Goal: Task Accomplishment & Management: Manage account settings

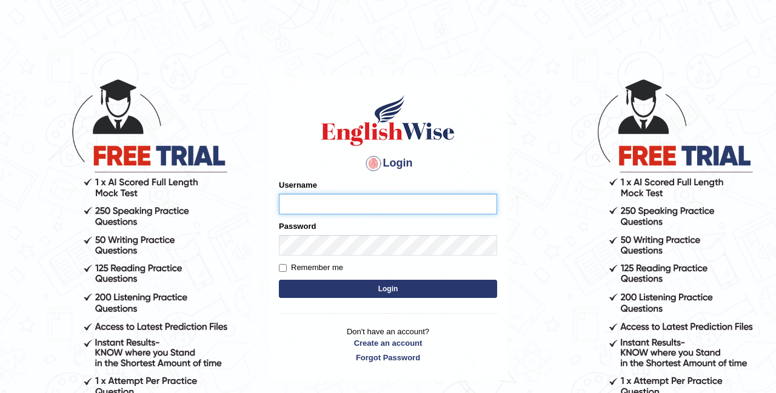
click at [376, 202] on input "Username" at bounding box center [388, 204] width 218 height 21
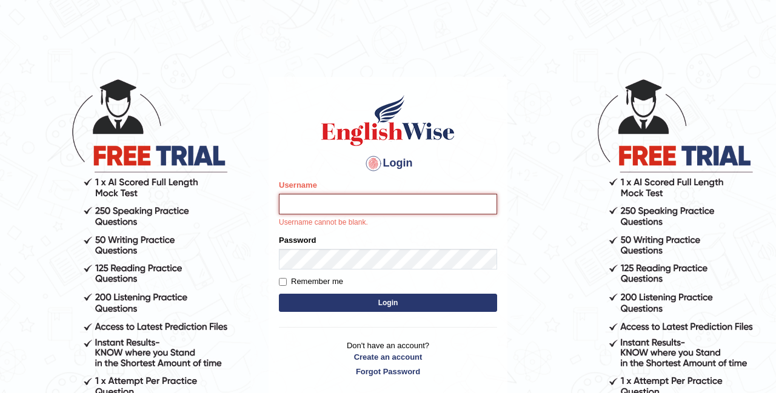
click at [318, 209] on input "Username" at bounding box center [388, 204] width 218 height 21
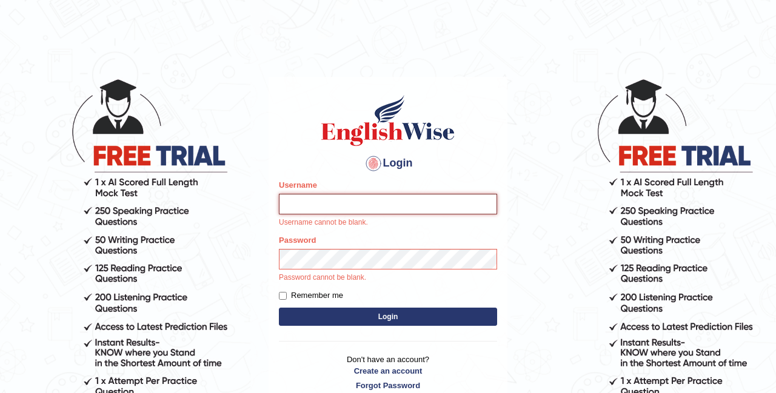
click at [352, 202] on input "Username" at bounding box center [388, 204] width 218 height 21
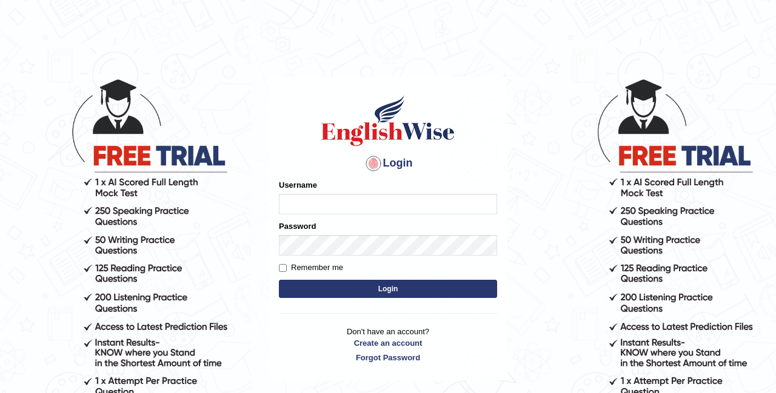
click at [480, 204] on input "Username" at bounding box center [388, 204] width 218 height 21
click at [390, 205] on input "Username" at bounding box center [388, 204] width 218 height 21
click at [535, 214] on body "Login Please fix the following errors: Username Password Remember me Login Don'…" at bounding box center [388, 235] width 776 height 393
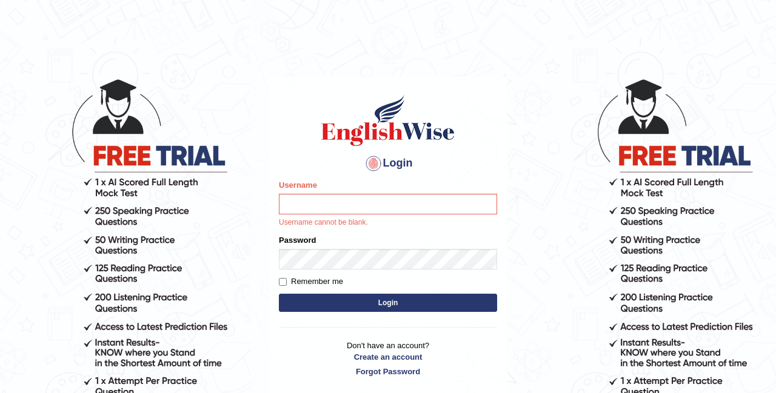
click at [473, 63] on main "Login Please fix the following errors: Username Username cannot be blank. Passw…" at bounding box center [388, 217] width 242 height 357
click at [306, 202] on input "Username" at bounding box center [388, 204] width 218 height 21
